Goal: Task Accomplishment & Management: Complete application form

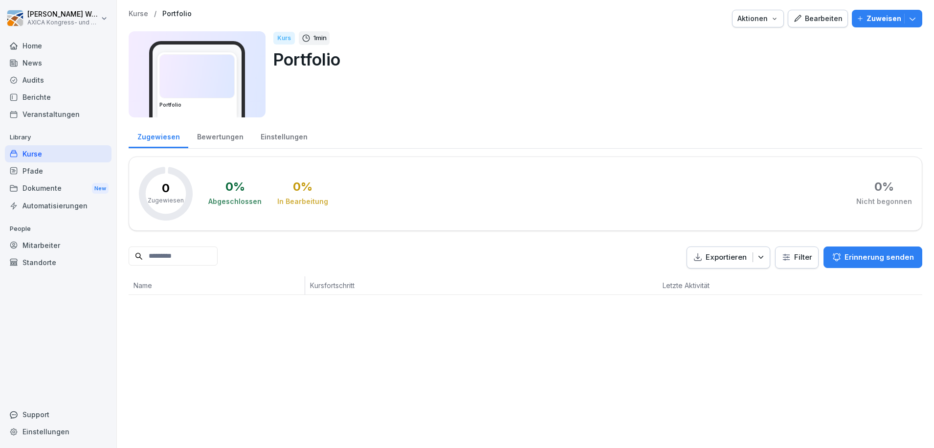
click at [44, 47] on div "Home" at bounding box center [58, 45] width 107 height 17
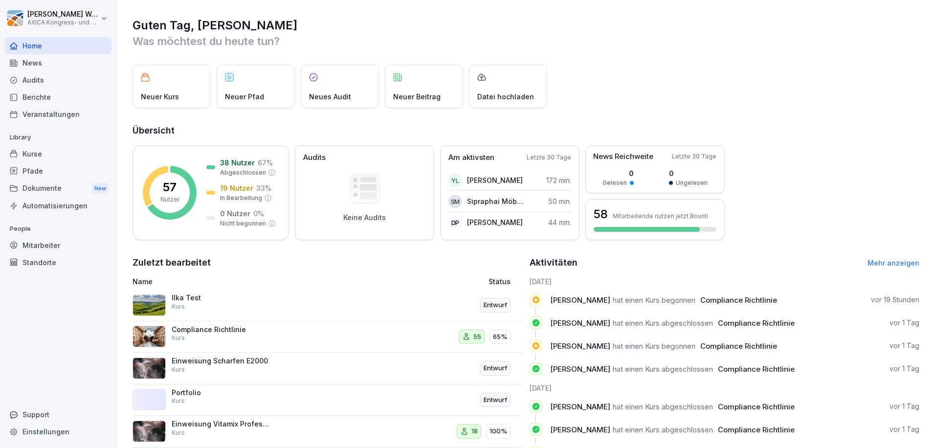
click at [37, 158] on div "Kurse" at bounding box center [58, 153] width 107 height 17
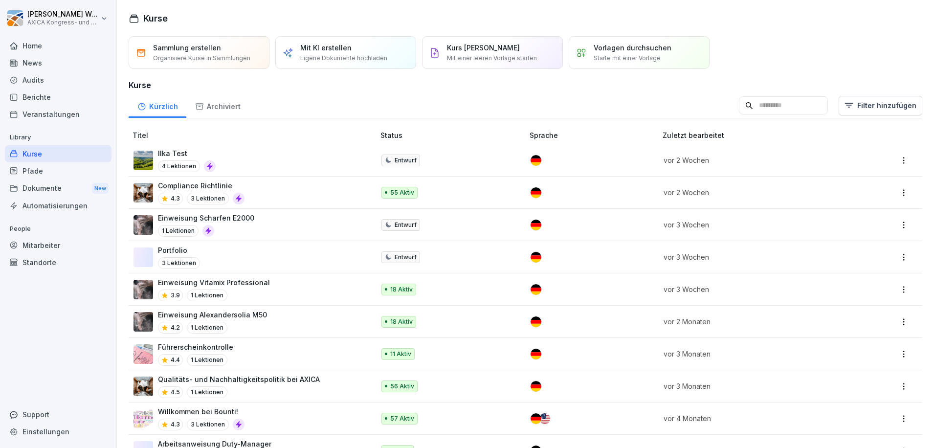
click at [52, 429] on div "Einstellungen" at bounding box center [58, 431] width 107 height 17
select select "**"
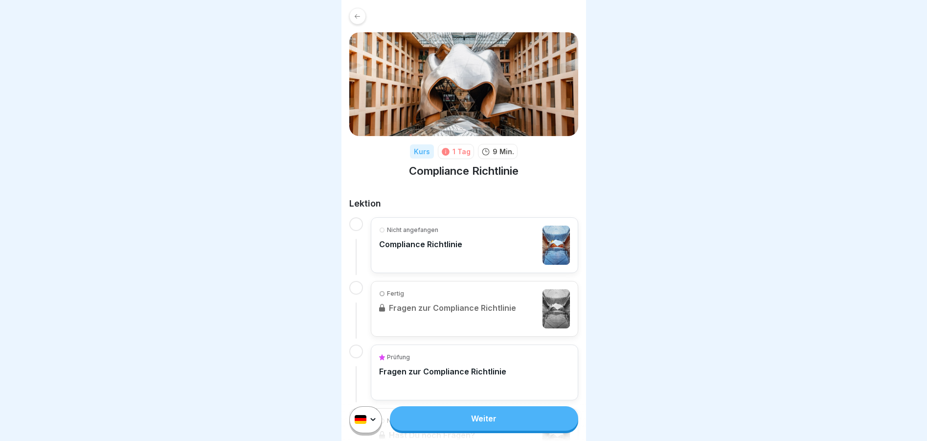
click at [510, 236] on div "Nicht angefangen Compliance Richtlinie" at bounding box center [474, 245] width 191 height 39
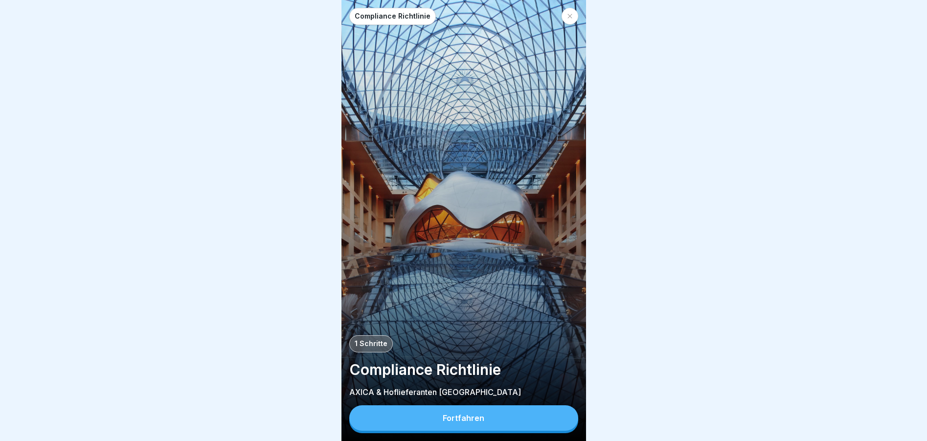
click at [487, 422] on button "Fortfahren" at bounding box center [463, 417] width 229 height 25
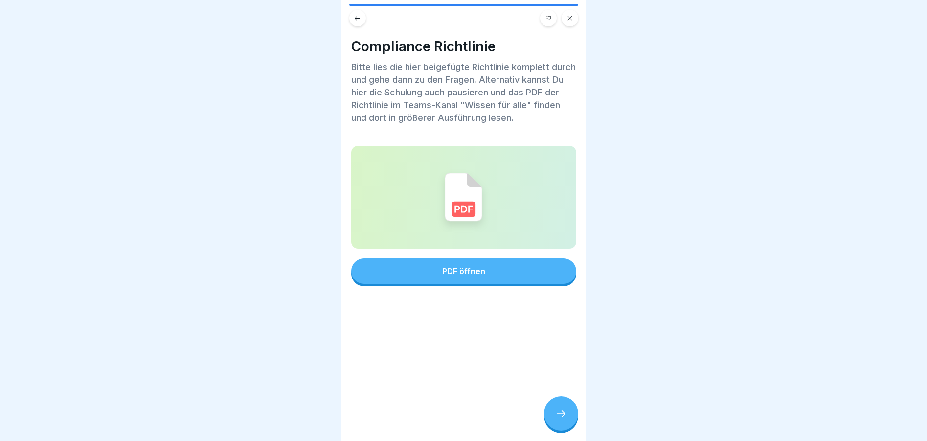
click at [463, 273] on div "PDF öffnen" at bounding box center [463, 271] width 43 height 9
click at [553, 420] on div at bounding box center [561, 413] width 34 height 34
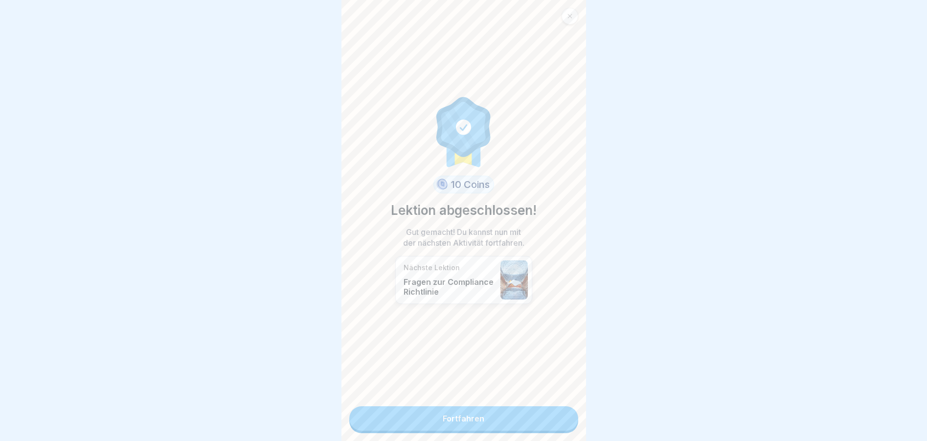
click at [476, 417] on link "Fortfahren" at bounding box center [463, 418] width 229 height 24
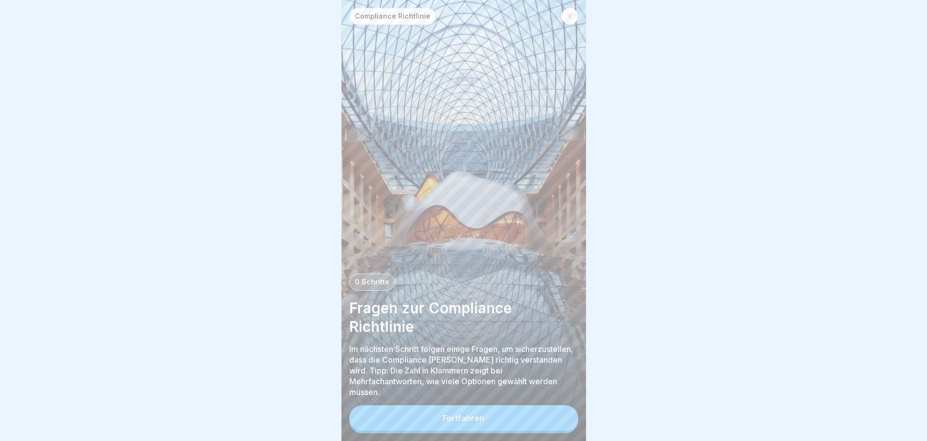
click at [480, 422] on div "Fortfahren" at bounding box center [464, 417] width 42 height 9
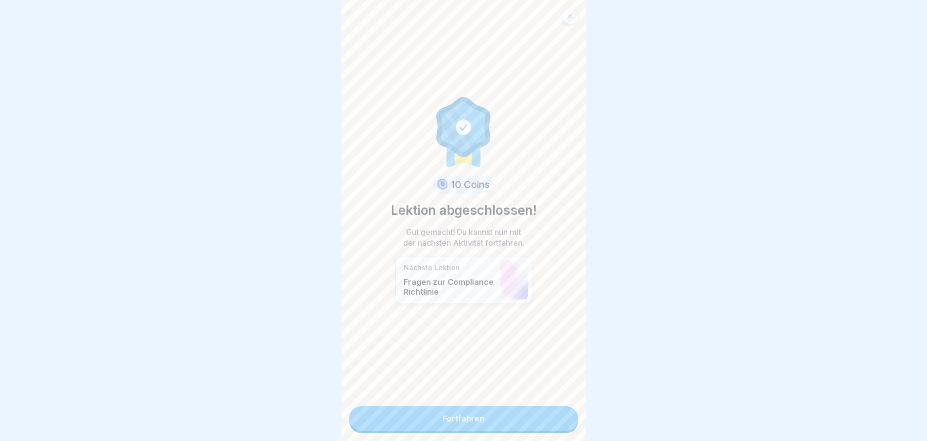
click at [462, 413] on link "Fortfahren" at bounding box center [463, 418] width 229 height 24
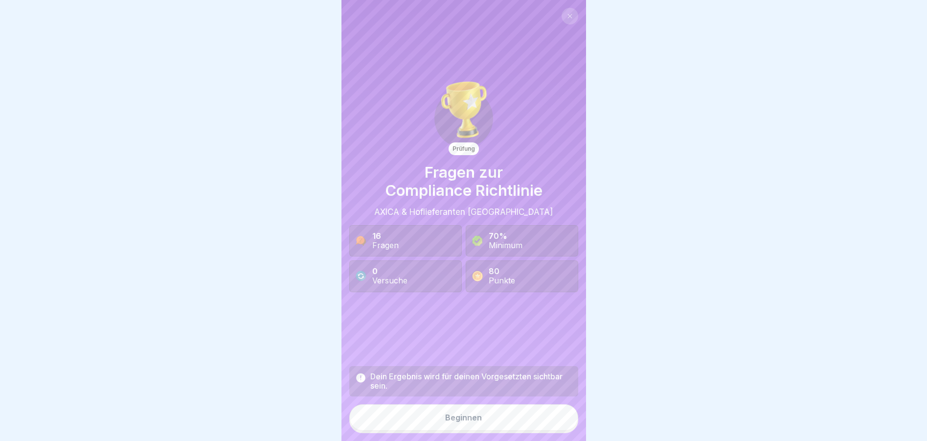
scroll to position [7, 0]
click at [458, 422] on div "Beginnen" at bounding box center [463, 417] width 37 height 9
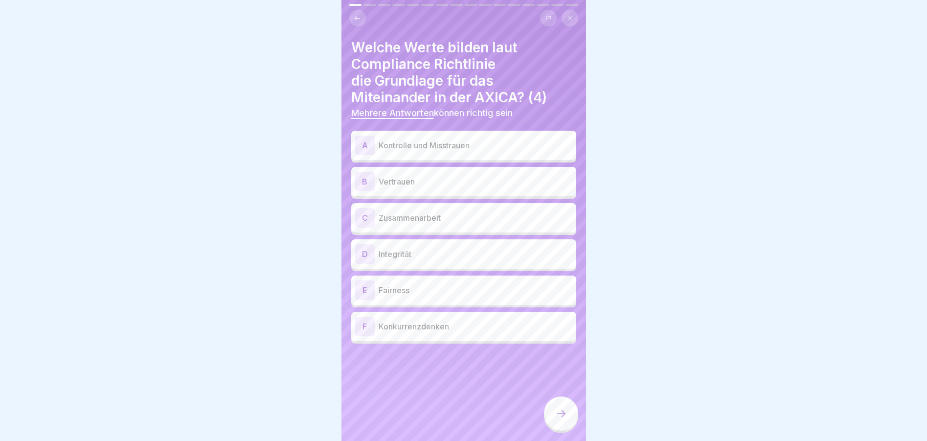
click at [407, 248] on p "Integrität" at bounding box center [476, 254] width 194 height 12
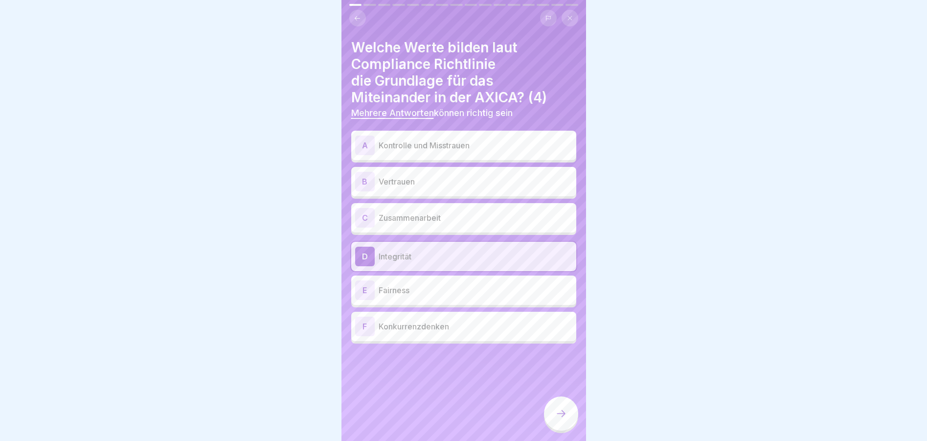
click at [403, 284] on p "Fairness" at bounding box center [476, 290] width 194 height 12
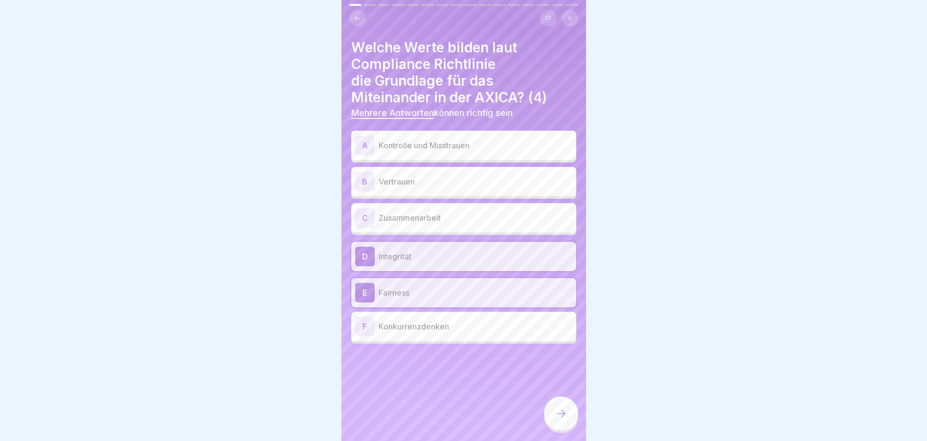
click at [561, 421] on div at bounding box center [561, 413] width 34 height 34
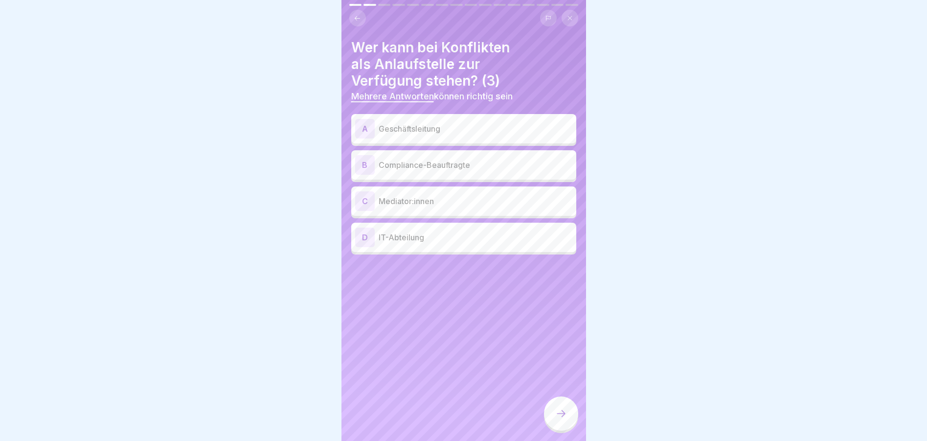
click at [402, 123] on p "Geschäftsleitung" at bounding box center [476, 129] width 194 height 12
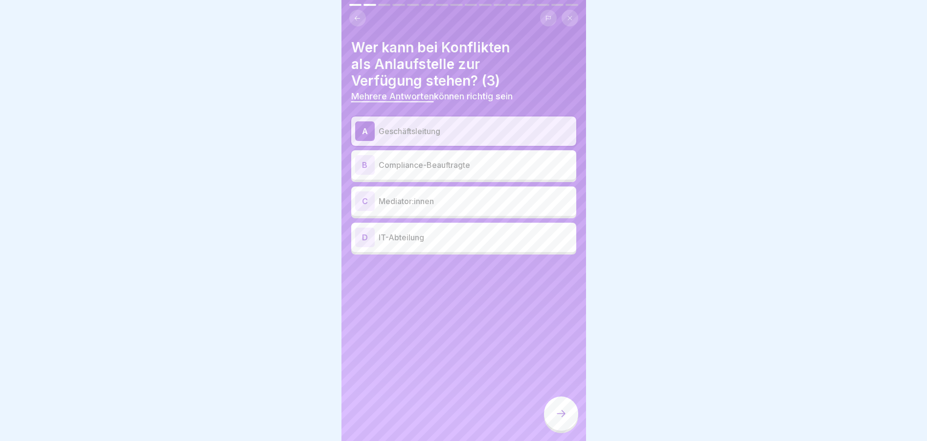
click at [407, 159] on p "Compliance-Beauftragte" at bounding box center [476, 165] width 194 height 12
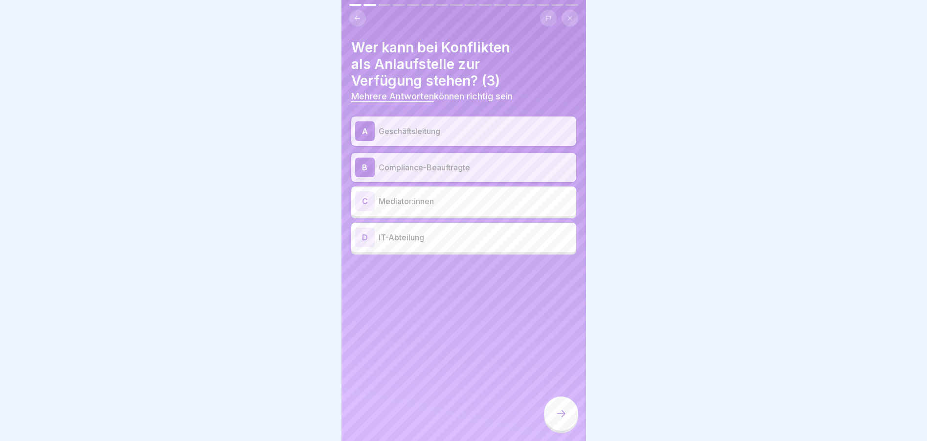
click at [405, 195] on p "Mediator:innen" at bounding box center [476, 201] width 194 height 12
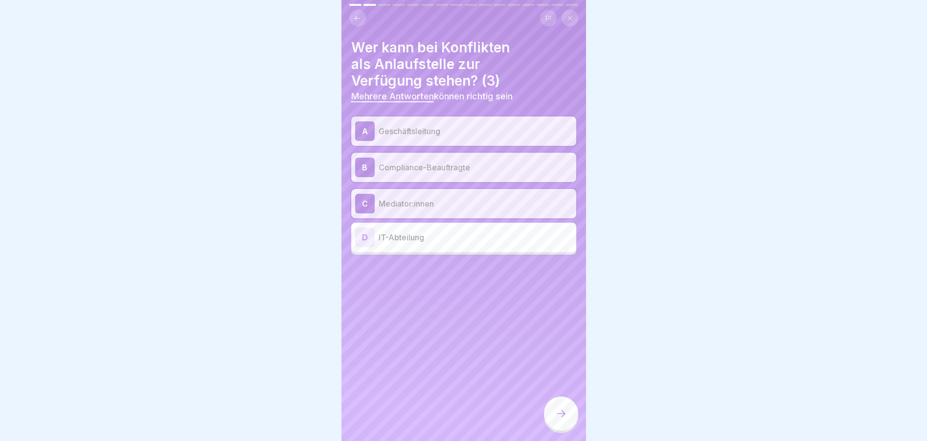
click at [557, 410] on icon at bounding box center [561, 414] width 12 height 12
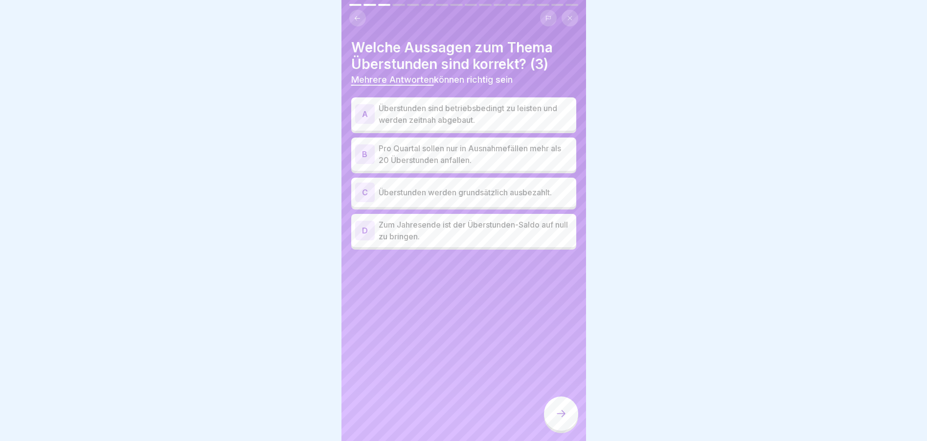
click at [472, 104] on p "Überstunden sind betriebsbedingt zu leisten und werden zeitnah abgebaut." at bounding box center [476, 113] width 194 height 23
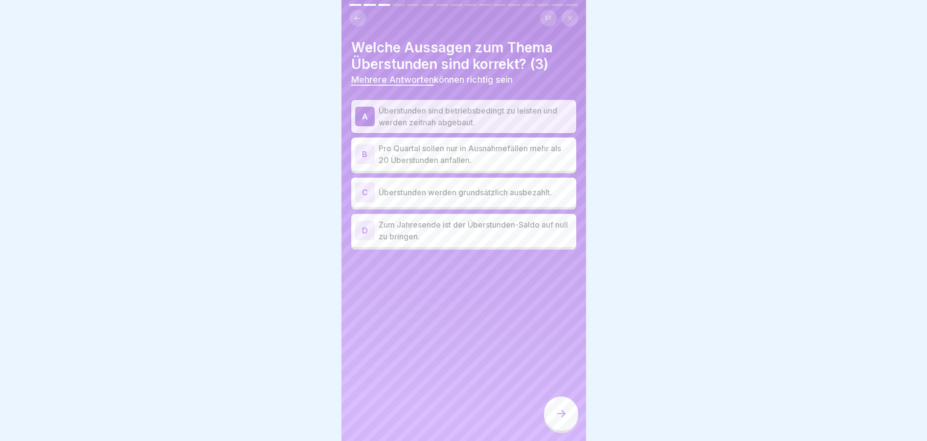
click at [558, 402] on div at bounding box center [561, 413] width 34 height 34
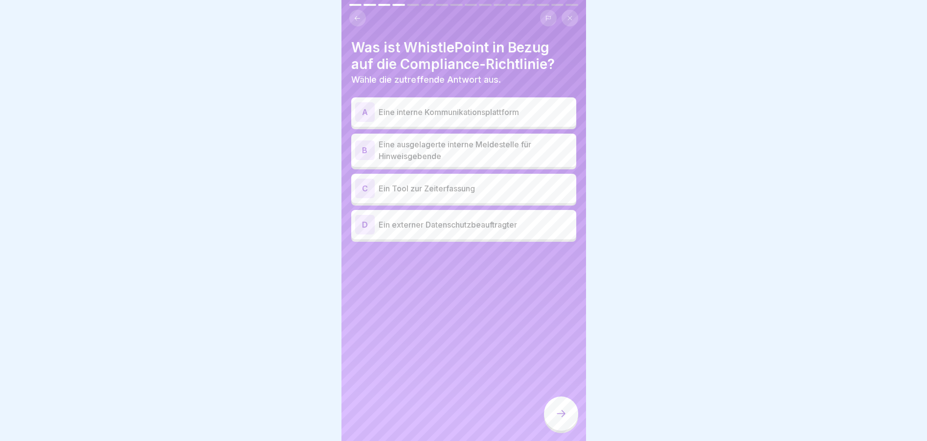
click at [400, 142] on p "Eine ausgelagerte interne Meldestelle für Hinweisgebende" at bounding box center [476, 149] width 194 height 23
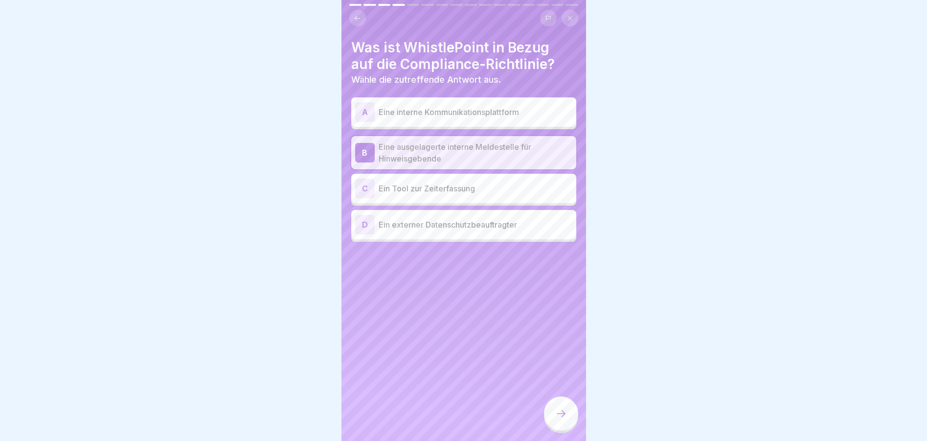
click at [564, 413] on icon at bounding box center [561, 413] width 9 height 7
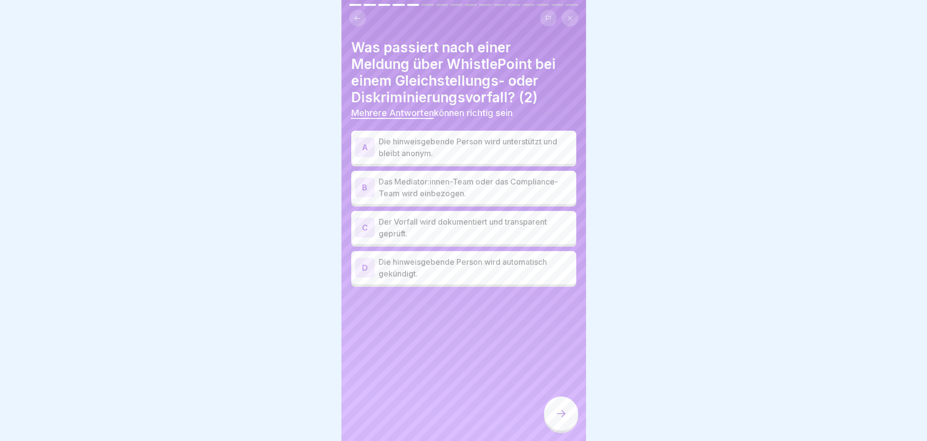
click at [472, 131] on div "A Die hinweisgebende Person wird unterstützt und bleibt anonym." at bounding box center [463, 147] width 225 height 33
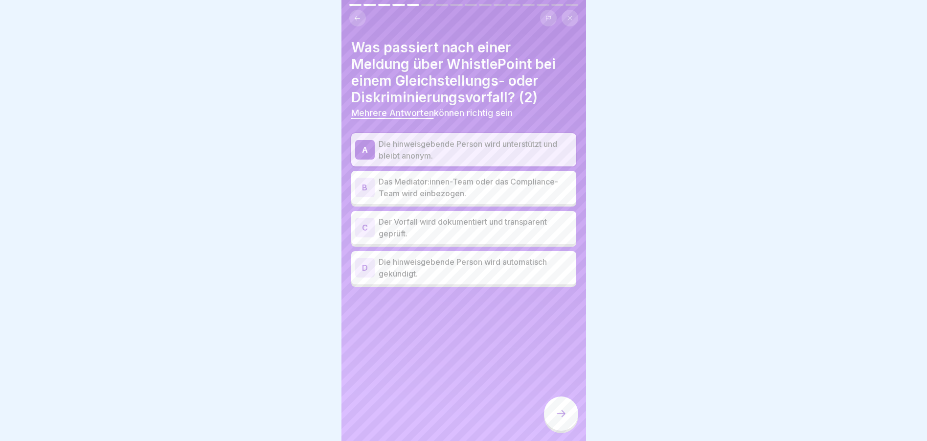
click at [556, 414] on icon at bounding box center [561, 414] width 12 height 12
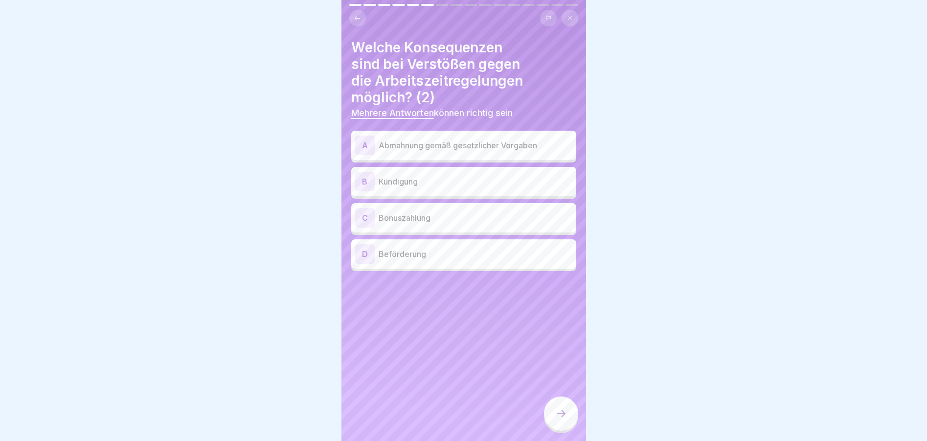
click at [412, 139] on p "Abmahnung gemäß gesetzlicher Vorgaben" at bounding box center [476, 145] width 194 height 12
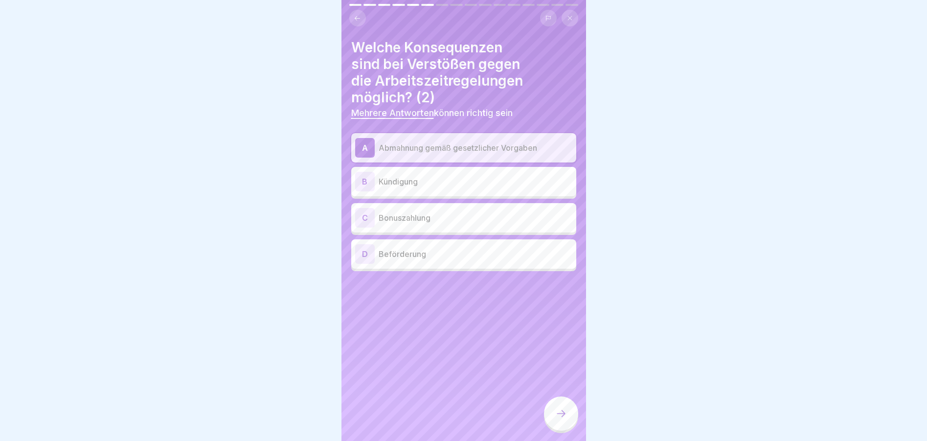
click at [405, 176] on p "Kündigung" at bounding box center [476, 182] width 194 height 12
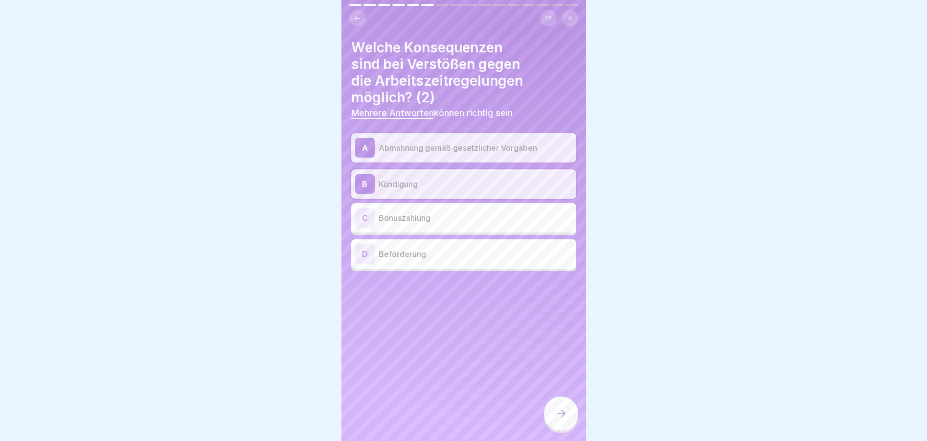
click at [569, 415] on div at bounding box center [561, 413] width 34 height 34
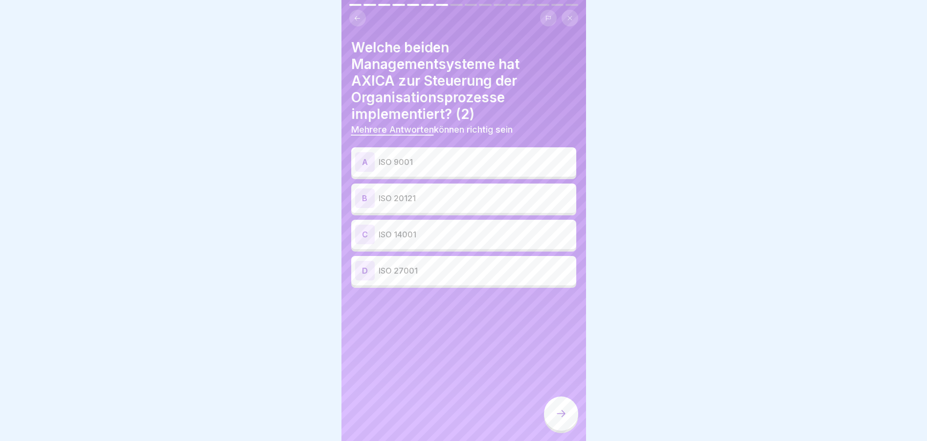
click at [407, 159] on p "ISO 9001" at bounding box center [476, 162] width 194 height 12
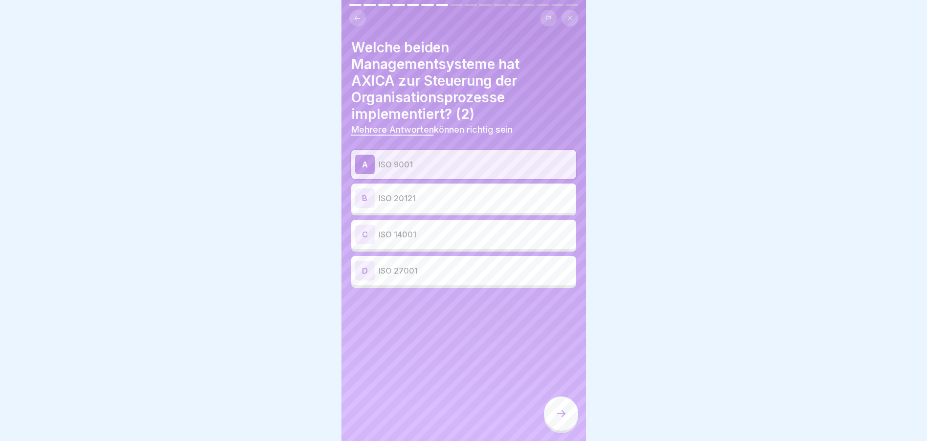
click at [407, 192] on p "ISO 20121" at bounding box center [476, 198] width 194 height 12
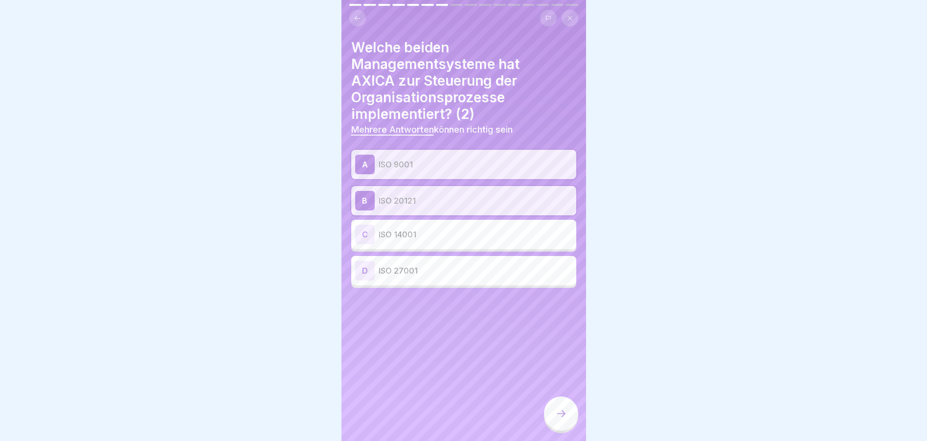
click at [572, 414] on div at bounding box center [561, 413] width 34 height 34
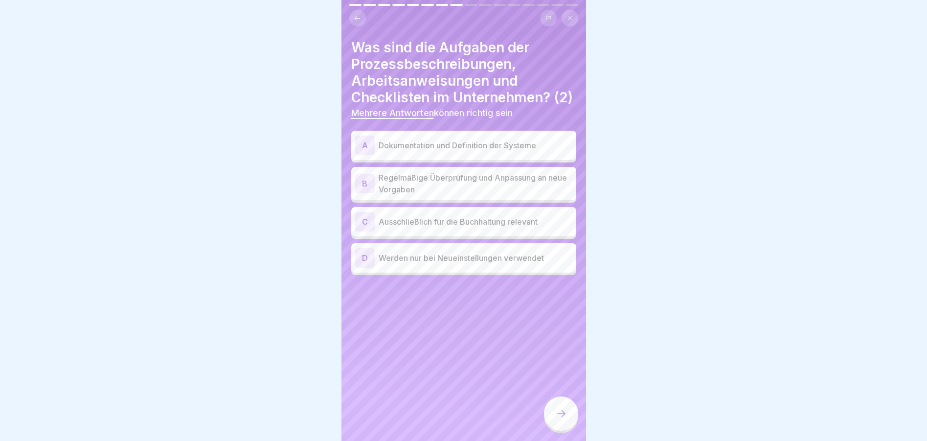
click at [522, 151] on p "Dokumentation und Definition der Systeme" at bounding box center [476, 145] width 194 height 12
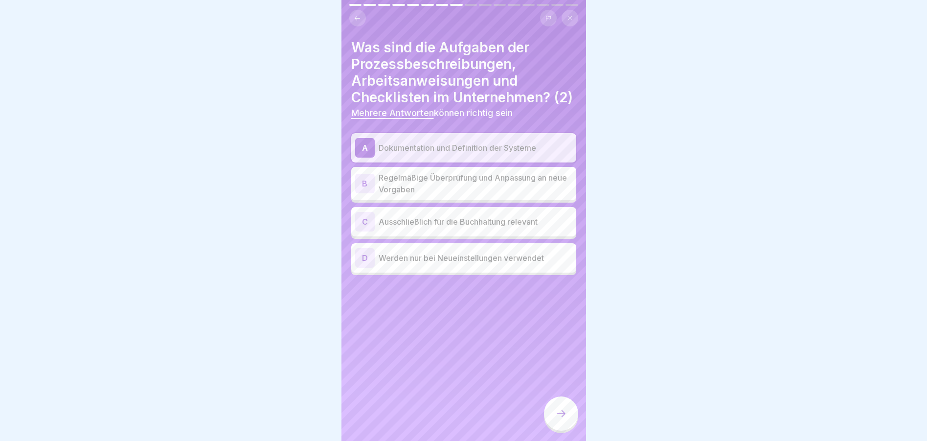
click at [455, 187] on p "Regelmäßige Überprüfung und Anpassung an neue Vorgaben" at bounding box center [476, 183] width 194 height 23
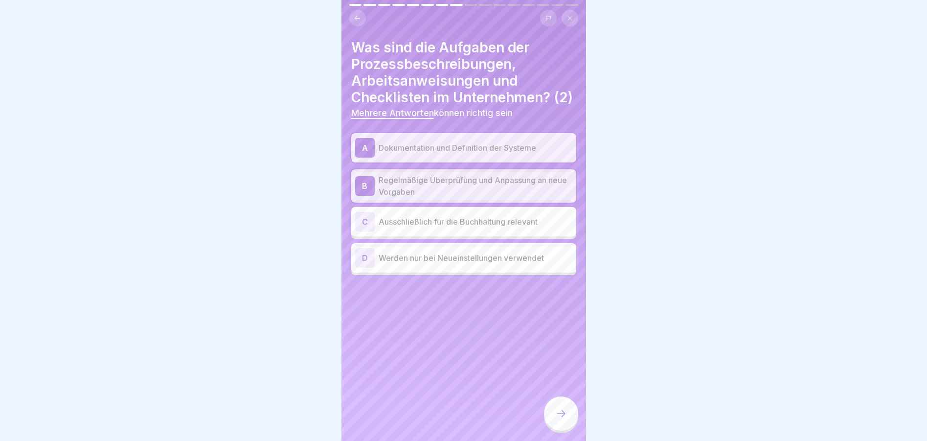
click at [559, 413] on icon at bounding box center [561, 414] width 12 height 12
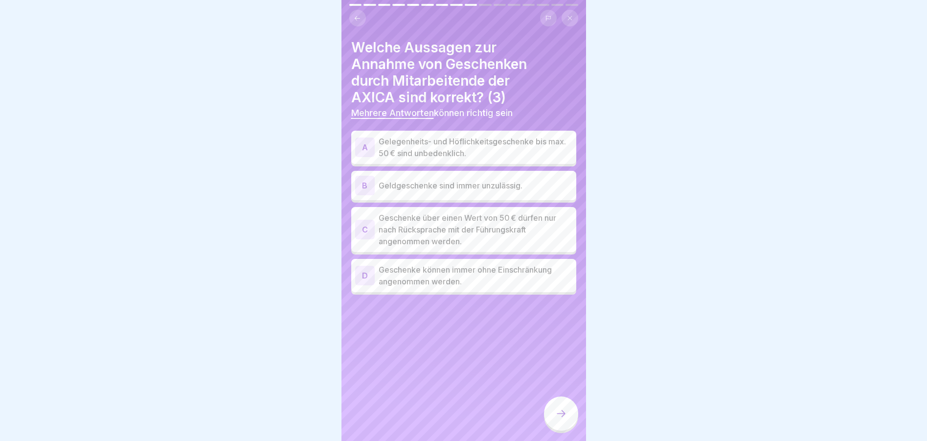
click at [508, 136] on p "Gelegenheits- und Höflichkeitsgeschenke bis max. 50 € sind unbedenklich." at bounding box center [476, 147] width 194 height 23
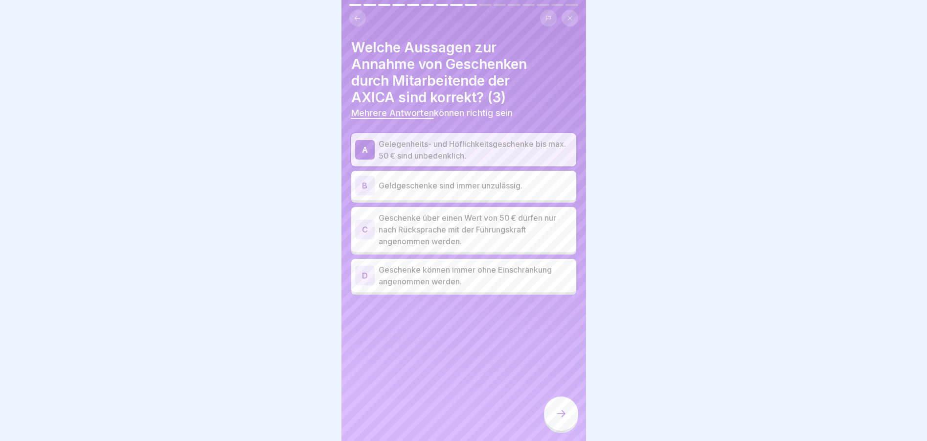
click at [441, 181] on p "Geldgeschenke sind immer unzulässig." at bounding box center [476, 186] width 194 height 12
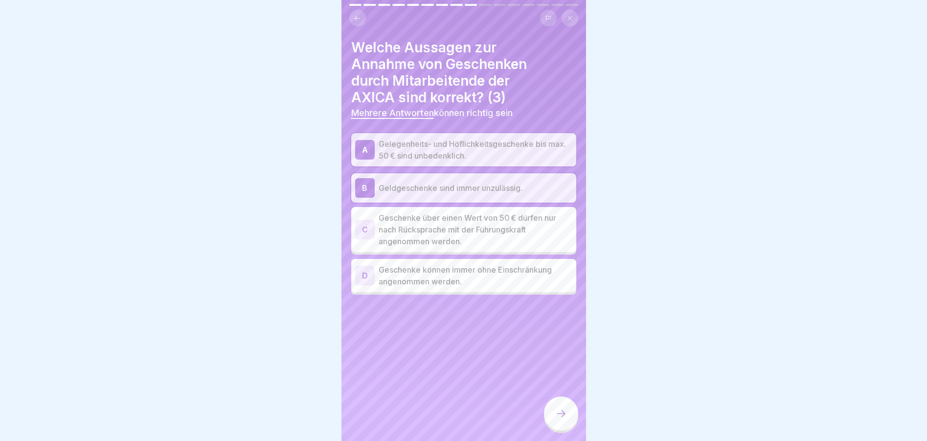
click at [564, 416] on icon at bounding box center [561, 414] width 12 height 12
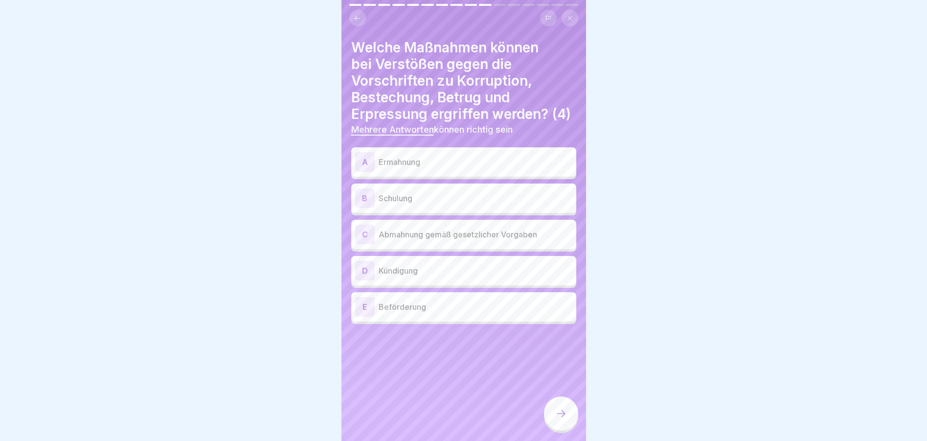
click at [424, 168] on p "Ermahnung" at bounding box center [476, 162] width 194 height 12
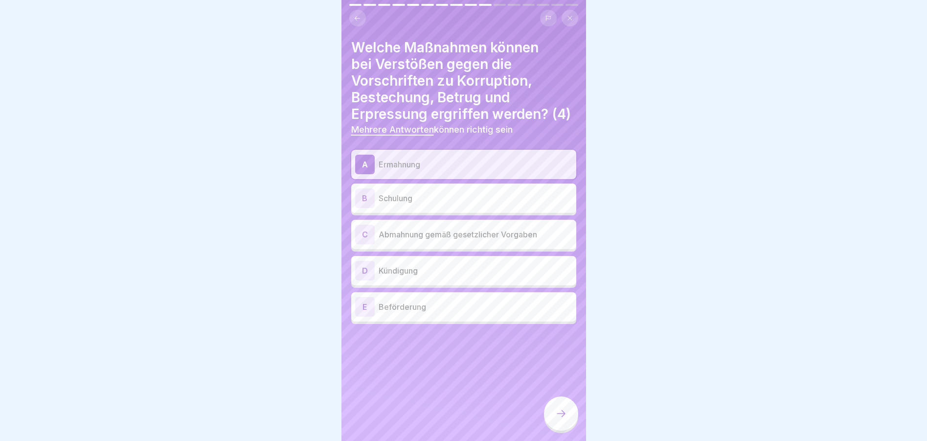
click at [420, 203] on p "Schulung" at bounding box center [476, 198] width 194 height 12
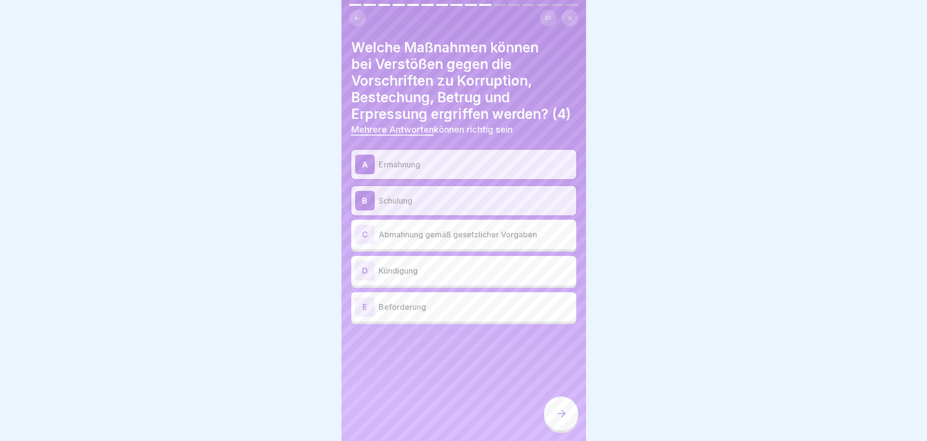
click at [417, 244] on div "C Abmahnung gemäß gesetzlicher Vorgaben" at bounding box center [463, 235] width 217 height 20
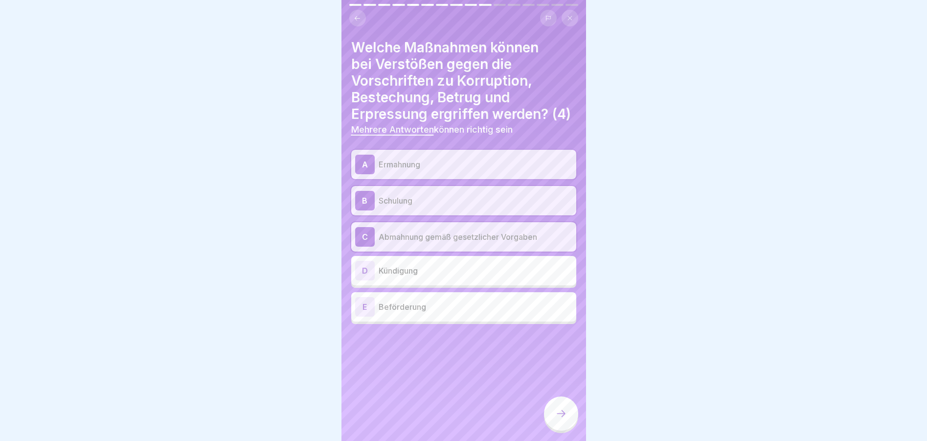
click at [417, 280] on div "D Kündigung" at bounding box center [463, 271] width 217 height 20
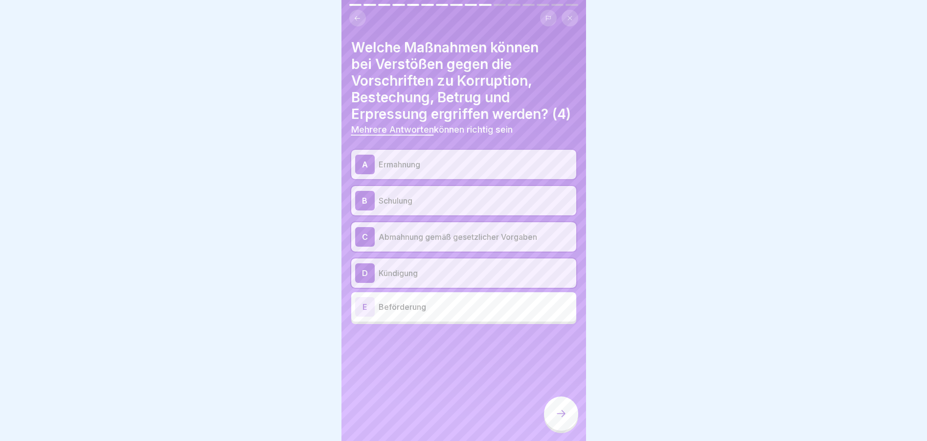
click at [564, 410] on icon at bounding box center [561, 414] width 12 height 12
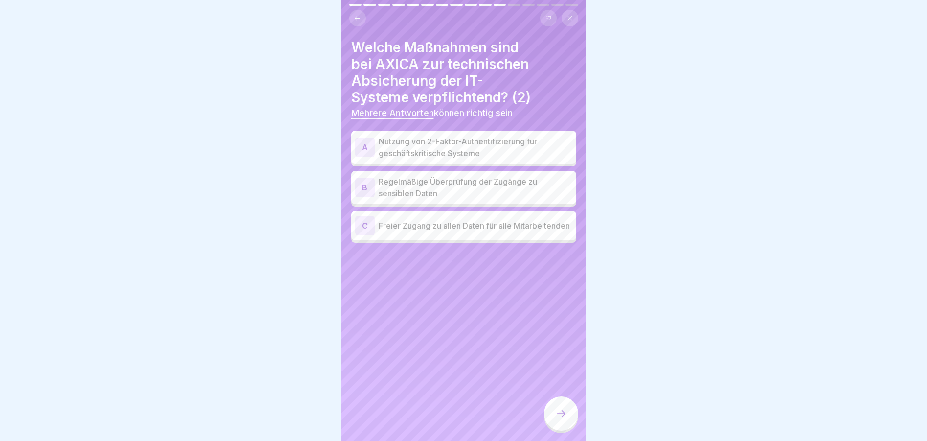
click at [457, 139] on p "Nutzung von 2-Faktor-Authentifizierung für geschäftskritische Systeme" at bounding box center [476, 147] width 194 height 23
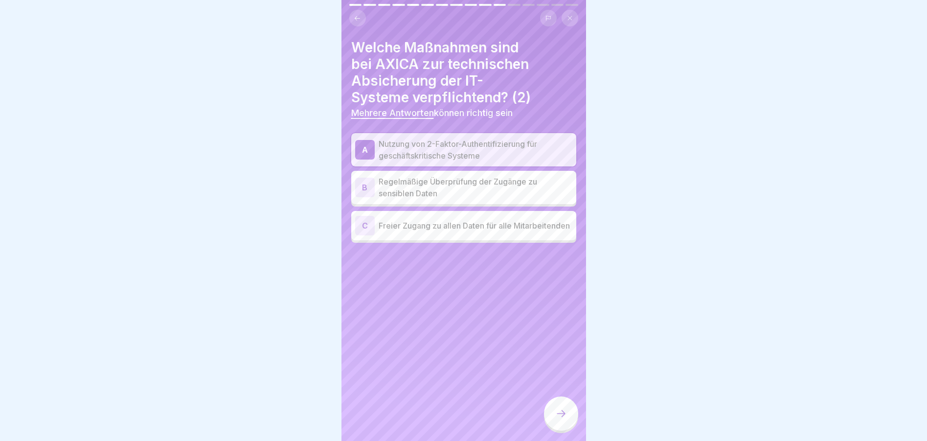
click at [393, 176] on p "Regelmäßige Überprüfung der Zugänge zu sensiblen Daten" at bounding box center [476, 187] width 194 height 23
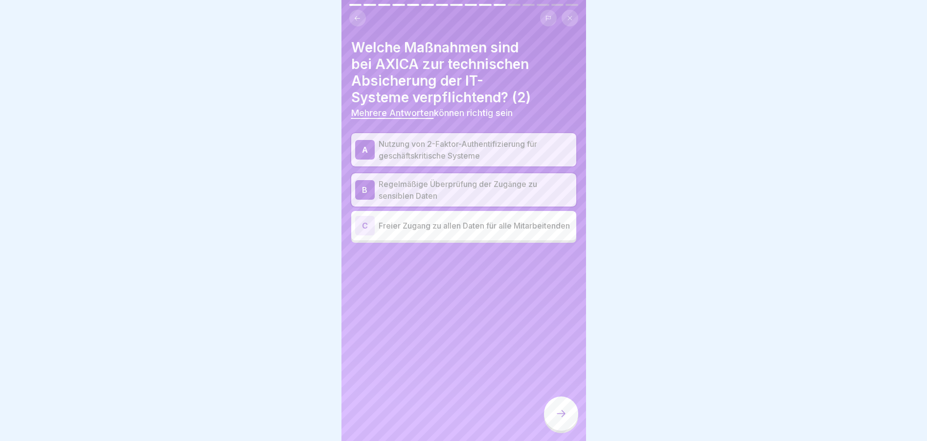
click at [565, 415] on icon at bounding box center [561, 414] width 12 height 12
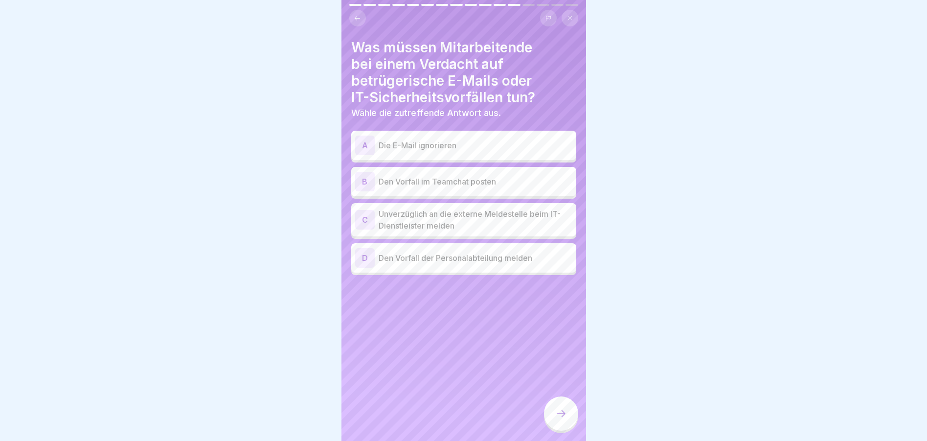
click at [470, 211] on p "Unverzüglich an die externe Meldestelle beim IT-Dienstleister melden" at bounding box center [476, 219] width 194 height 23
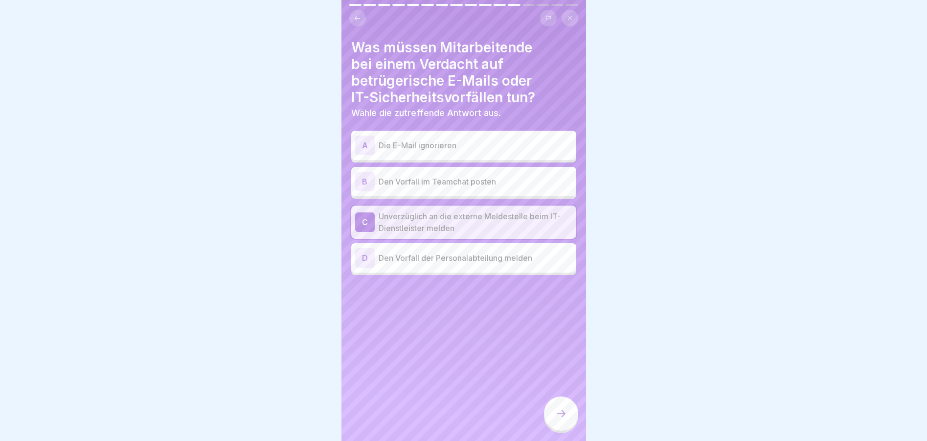
click at [460, 252] on p "Den Vorfall der Personalabteilung melden" at bounding box center [476, 258] width 194 height 12
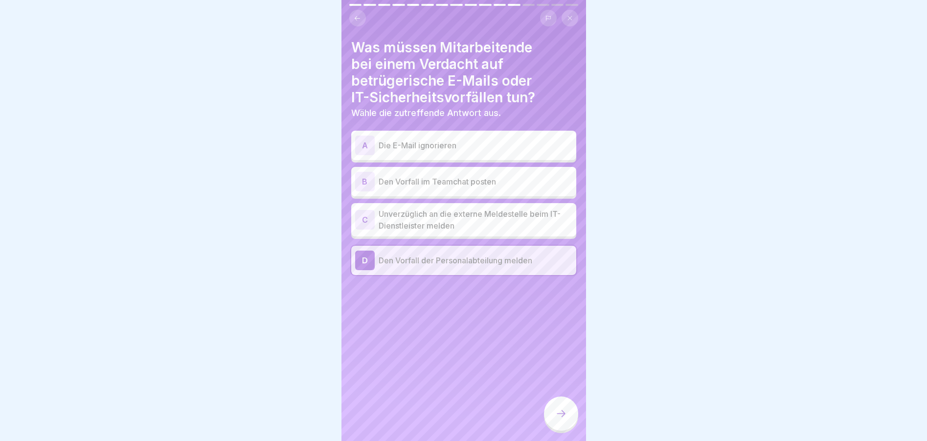
click at [449, 213] on p "Unverzüglich an die externe Meldestelle beim IT-Dienstleister melden" at bounding box center [476, 219] width 194 height 23
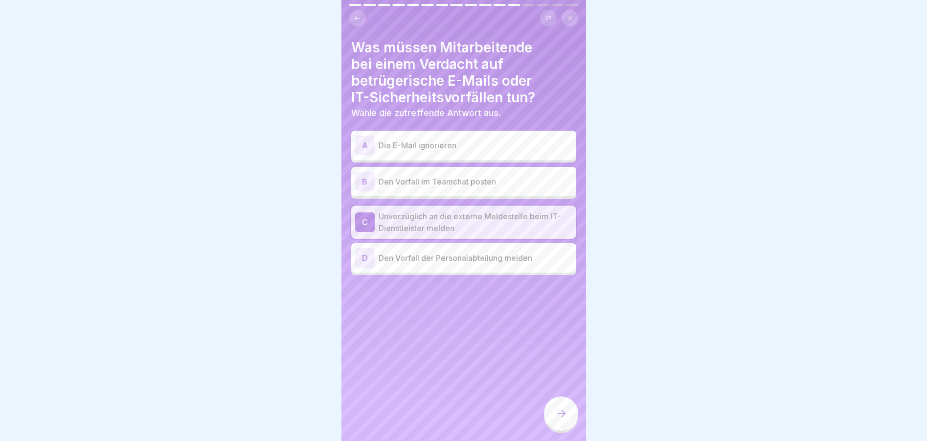
click at [555, 409] on icon at bounding box center [561, 414] width 12 height 12
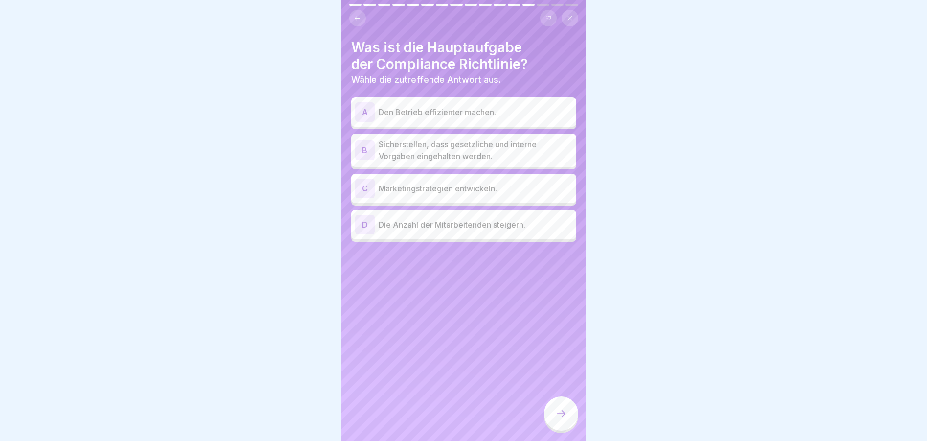
click at [466, 140] on p "Sicherstellen, dass gesetzliche und interne Vorgaben eingehalten werden." at bounding box center [476, 149] width 194 height 23
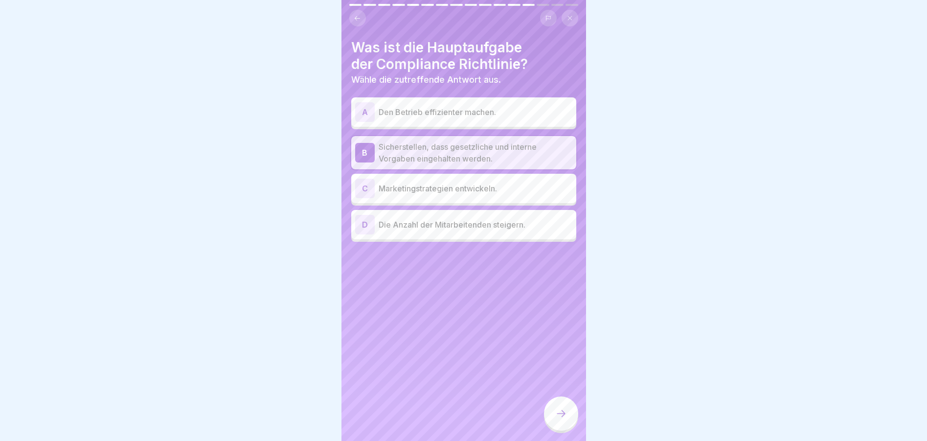
click at [561, 416] on icon at bounding box center [561, 414] width 12 height 12
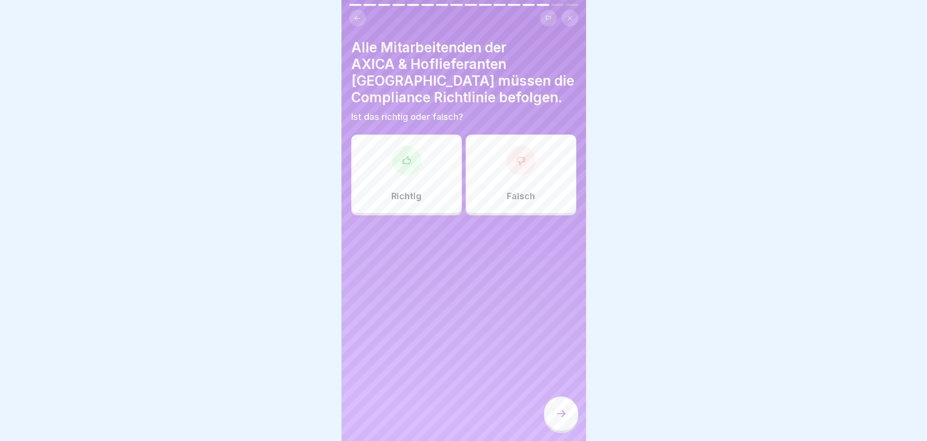
click at [401, 147] on div at bounding box center [406, 160] width 29 height 29
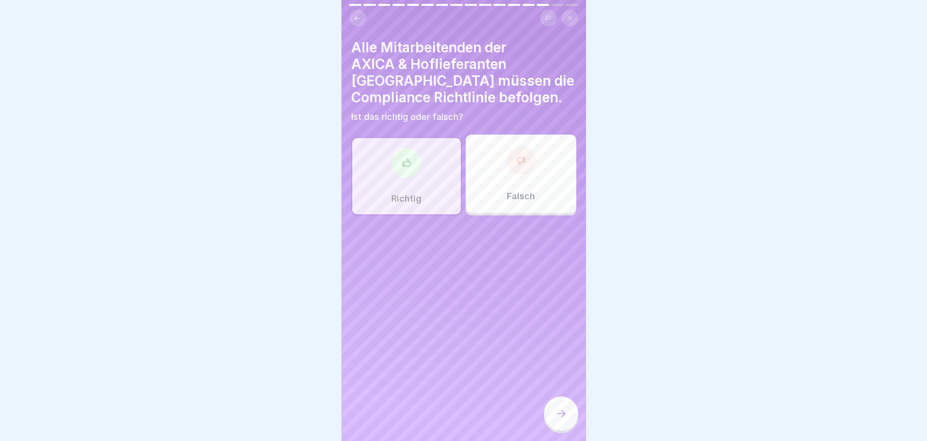
click at [562, 413] on icon at bounding box center [561, 414] width 12 height 12
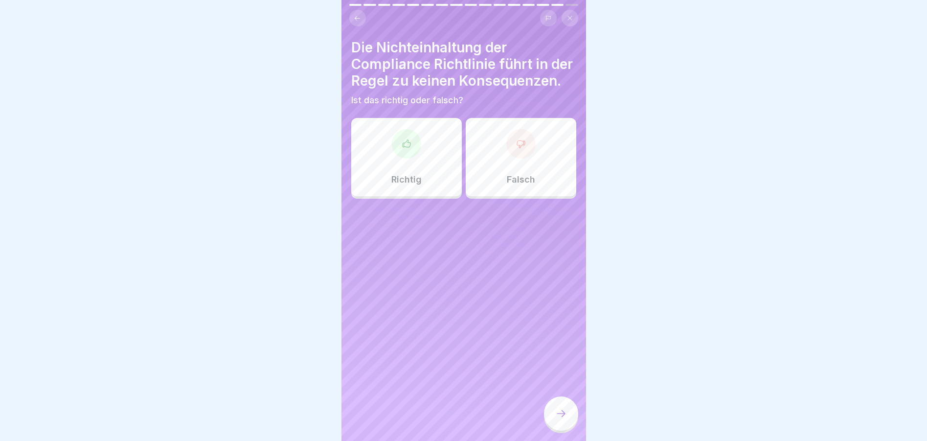
click at [528, 160] on div "Falsch" at bounding box center [521, 157] width 111 height 78
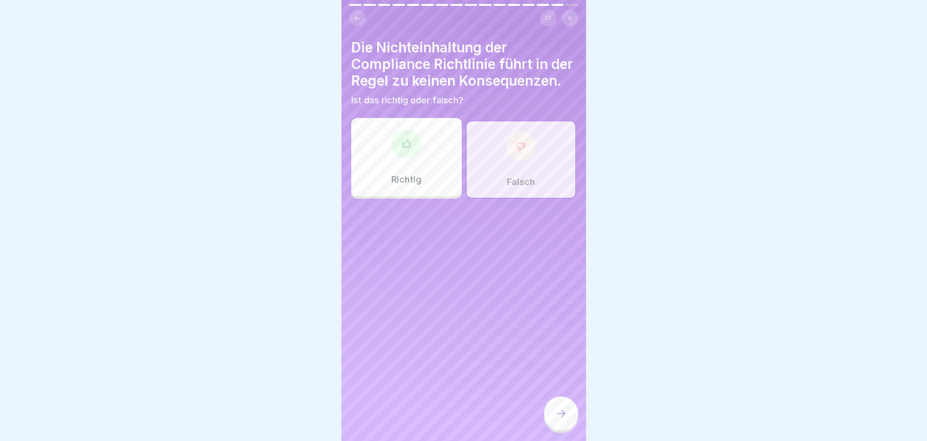
click at [562, 414] on icon at bounding box center [561, 414] width 12 height 12
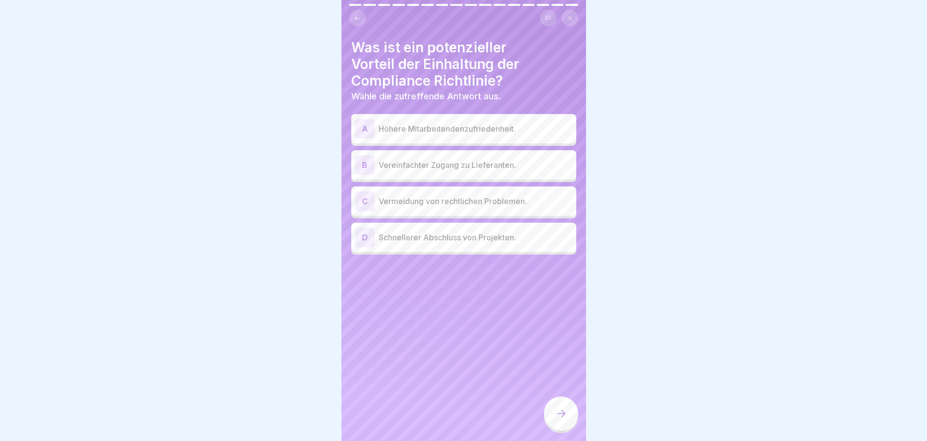
click at [381, 196] on p "Vermeidung von rechtlichen Problemen." at bounding box center [476, 201] width 194 height 12
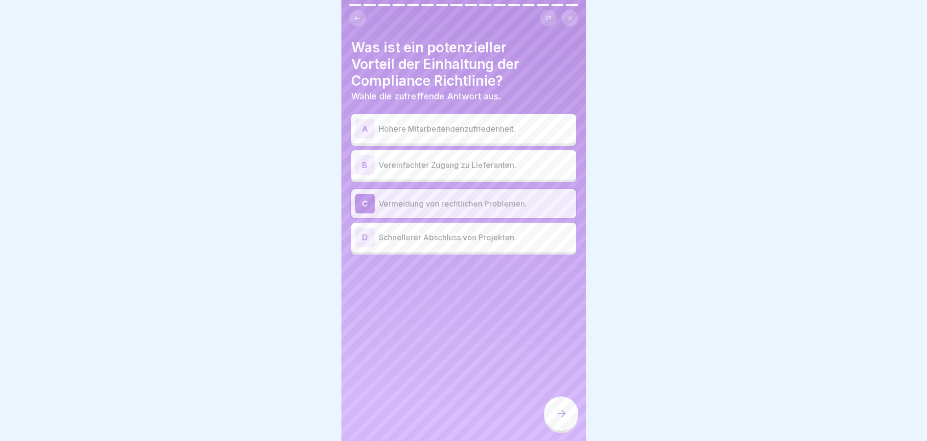
click at [416, 159] on p "Vereinfachter Zugang zu Lieferanten." at bounding box center [476, 165] width 194 height 12
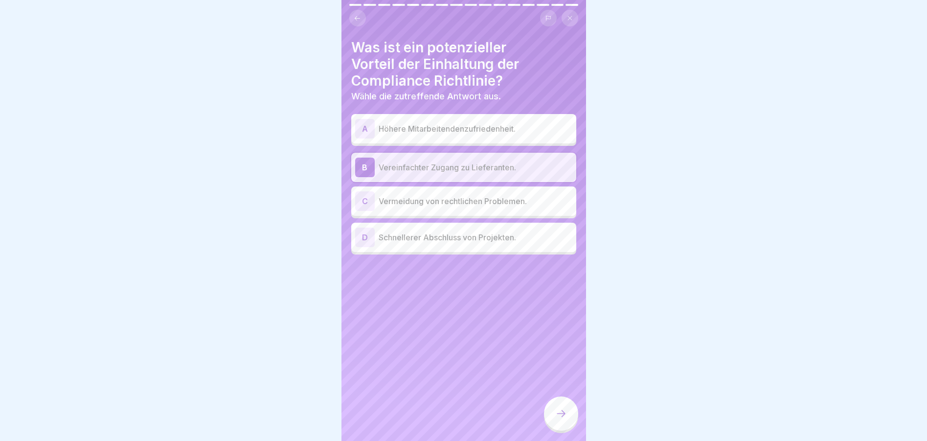
click at [412, 195] on p "Vermeidung von rechtlichen Problemen." at bounding box center [476, 201] width 194 height 12
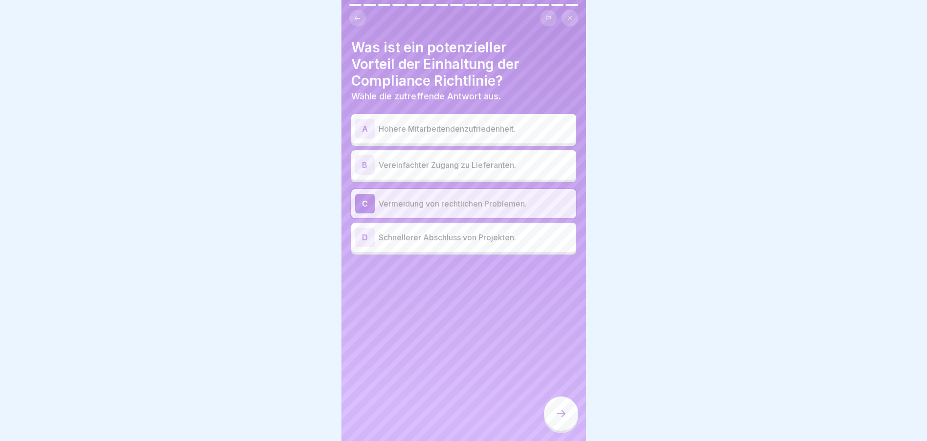
click at [564, 414] on icon at bounding box center [561, 414] width 12 height 12
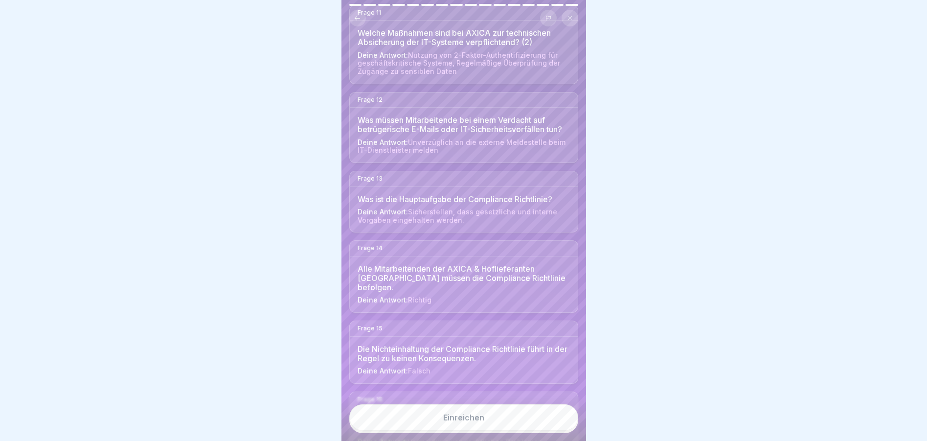
scroll to position [972, 0]
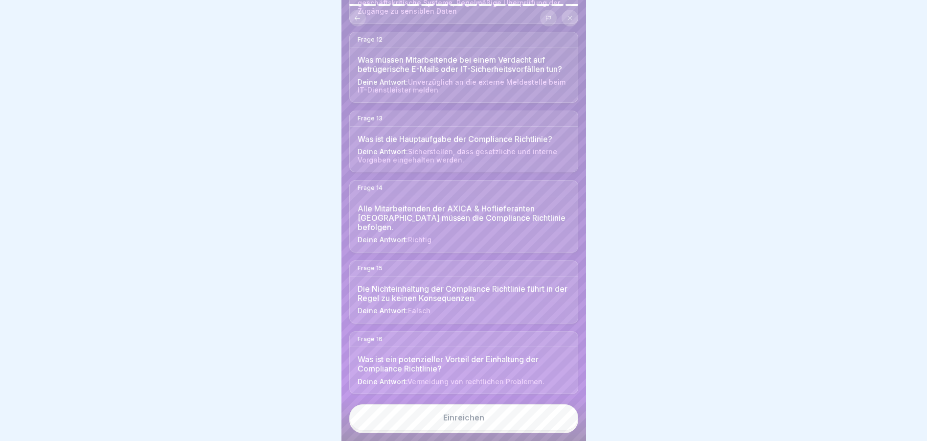
click at [467, 421] on div "Einreichen" at bounding box center [463, 417] width 41 height 9
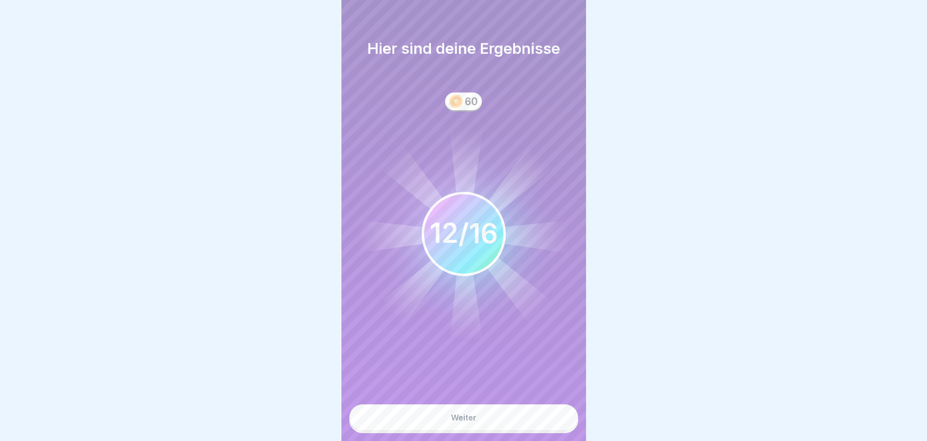
click at [447, 414] on button "Weiter" at bounding box center [463, 417] width 229 height 26
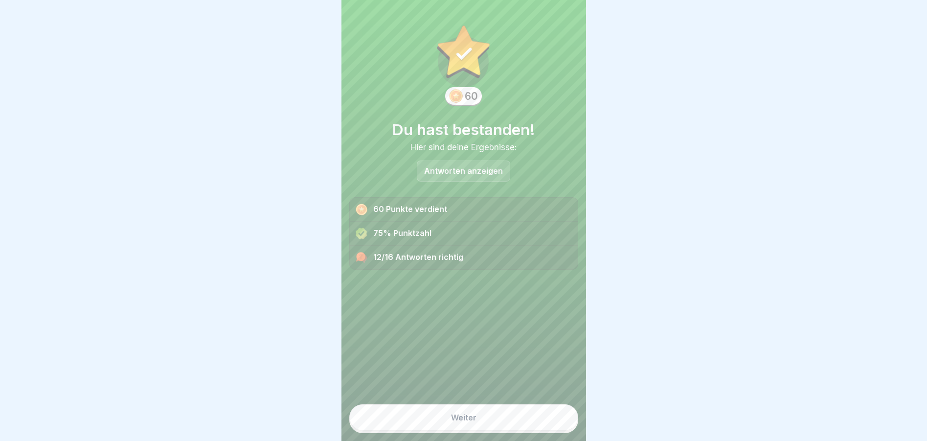
click at [437, 420] on button "Weiter" at bounding box center [463, 417] width 229 height 26
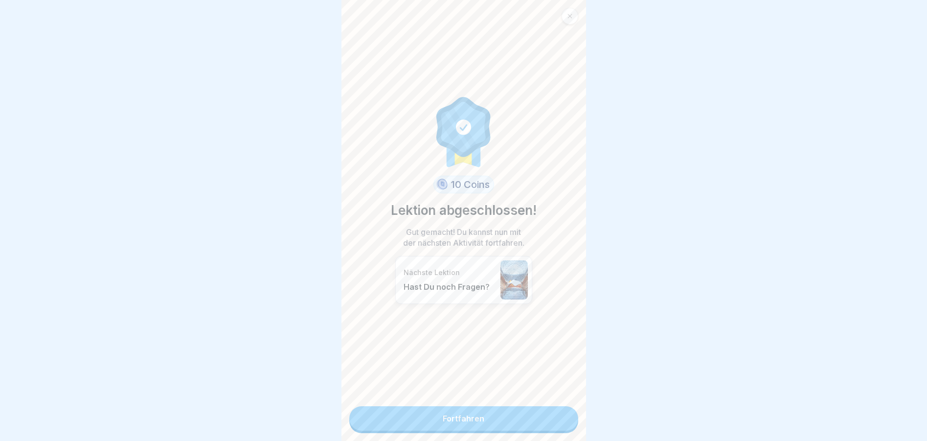
click at [461, 412] on link "Fortfahren" at bounding box center [463, 418] width 229 height 24
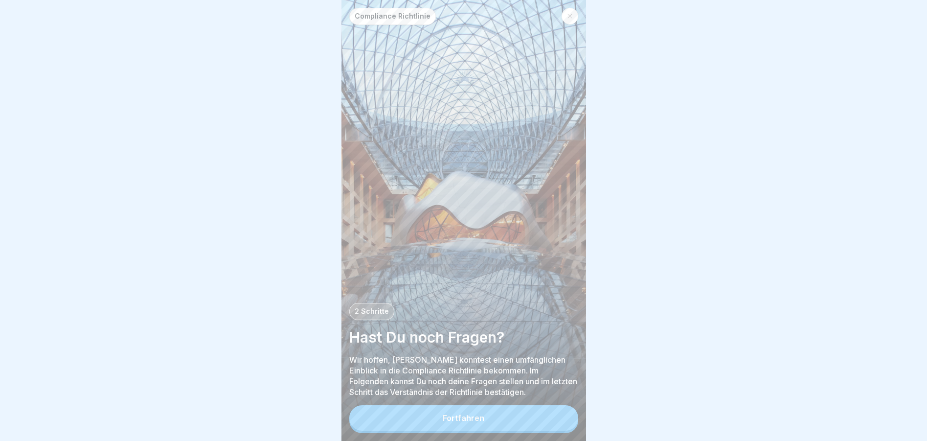
click at [450, 422] on div "Fortfahren" at bounding box center [464, 417] width 42 height 9
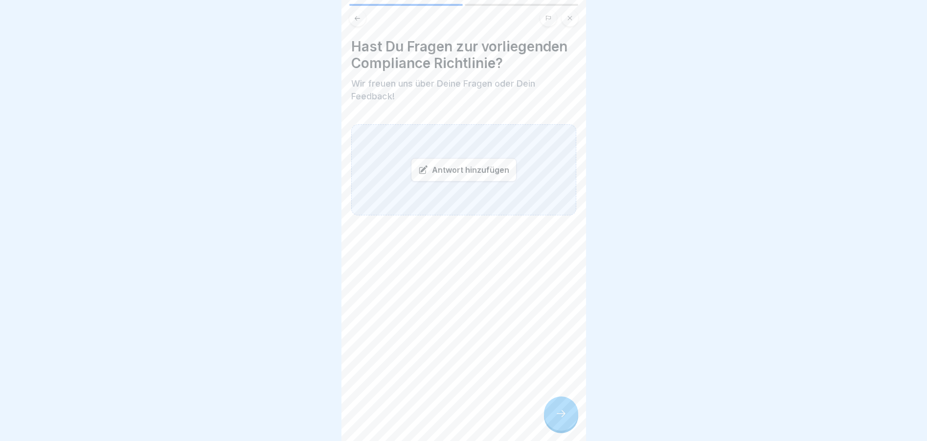
click at [556, 429] on div at bounding box center [561, 413] width 34 height 34
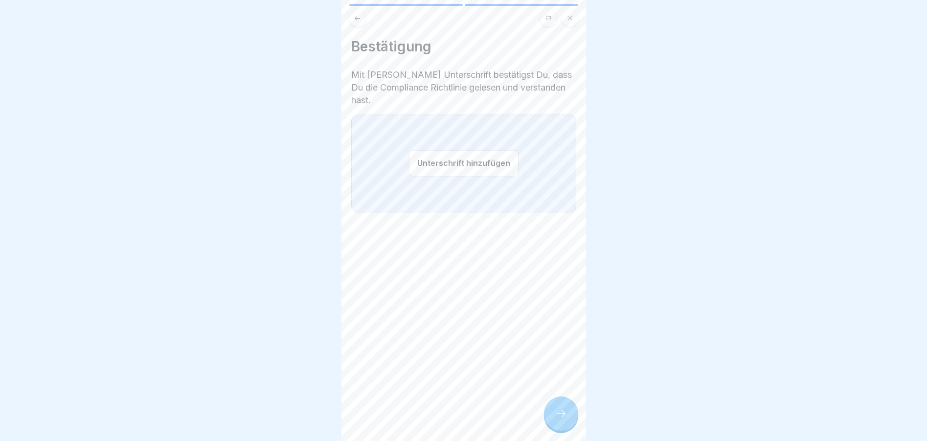
click at [452, 152] on button "Unterschrift hinzufügen" at bounding box center [464, 163] width 110 height 26
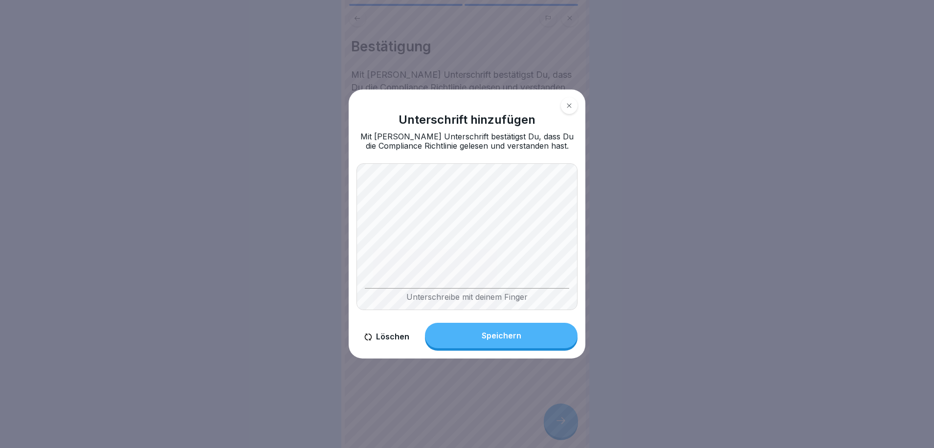
click at [584, 212] on div "Unterschrift hinzufügen Mit Deiner Unterschrift bestätigst Du, dass Du die Comp…" at bounding box center [467, 224] width 237 height 269
click at [489, 332] on div "Speichern" at bounding box center [502, 335] width 40 height 9
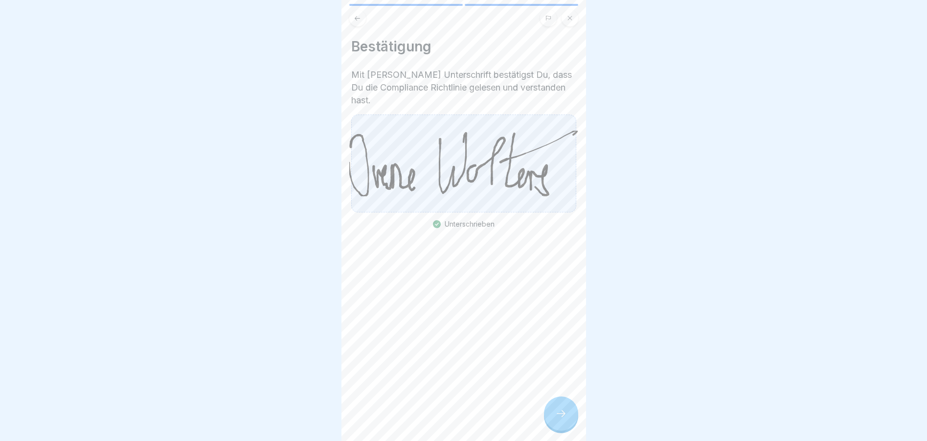
click at [558, 416] on icon at bounding box center [561, 414] width 12 height 12
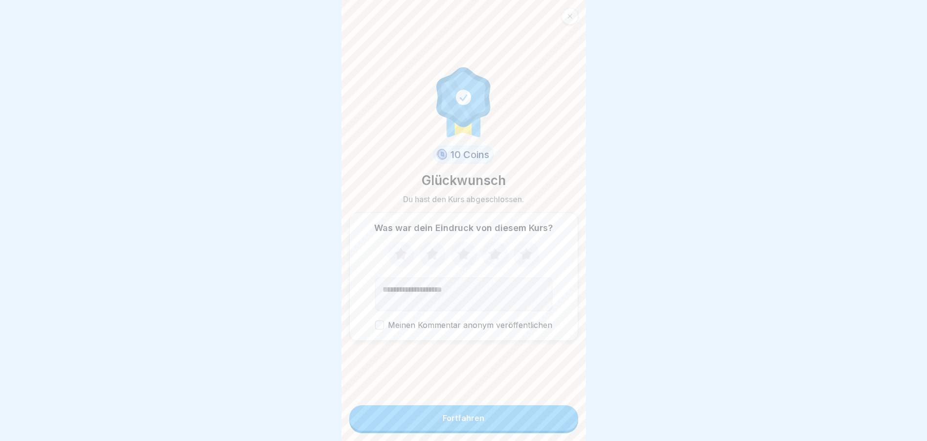
click at [425, 426] on button "Fortfahren" at bounding box center [463, 417] width 229 height 25
